Goal: Task Accomplishment & Management: Manage account settings

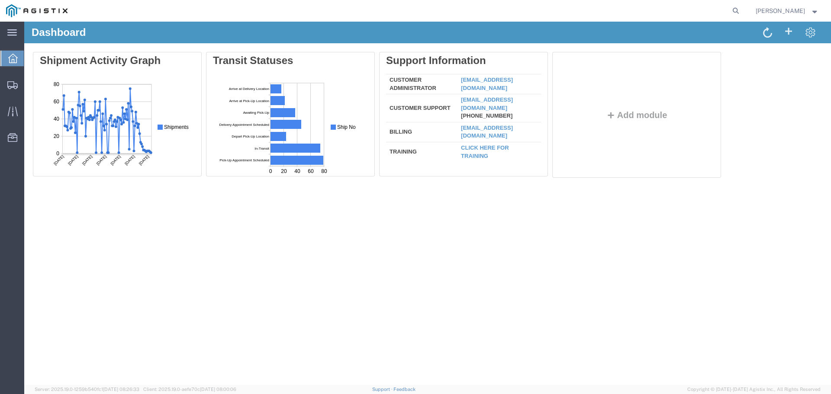
click at [813, 9] on strong "button" at bounding box center [815, 10] width 8 height 3
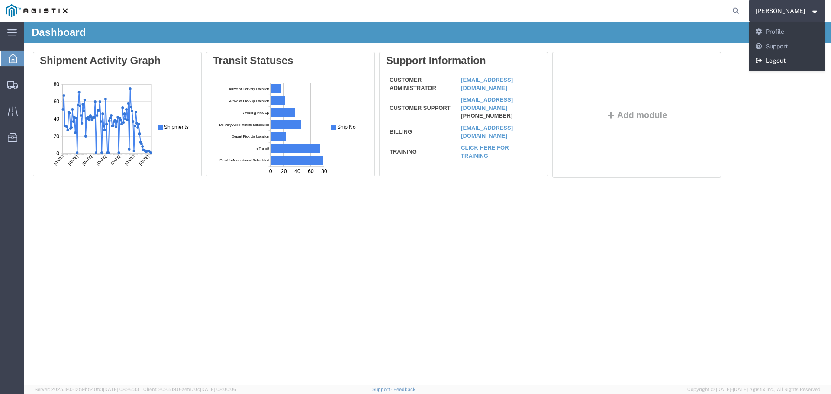
click at [792, 58] on link "Logout" at bounding box center [787, 61] width 76 height 15
